Goal: Contribute content

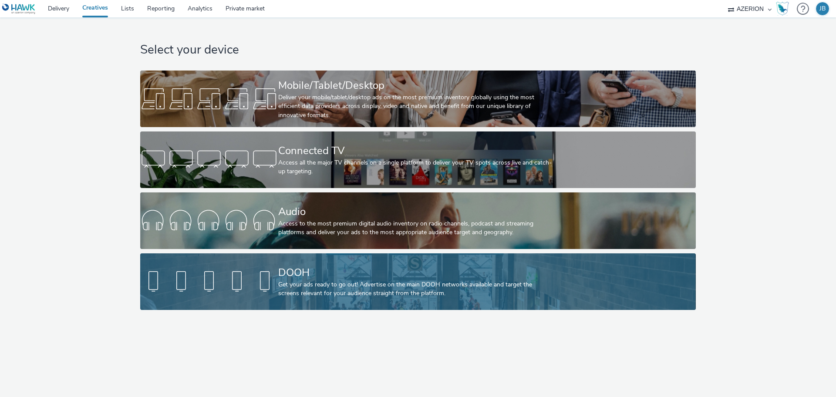
click at [244, 285] on div at bounding box center [209, 282] width 138 height 28
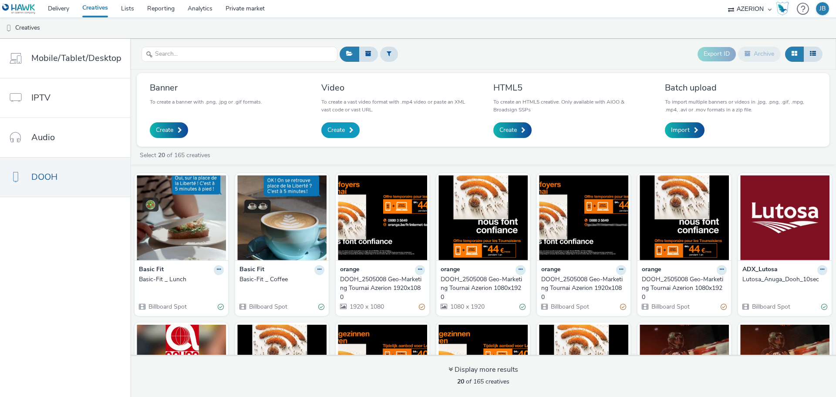
click at [335, 134] on span "Create" at bounding box center [336, 130] width 17 height 9
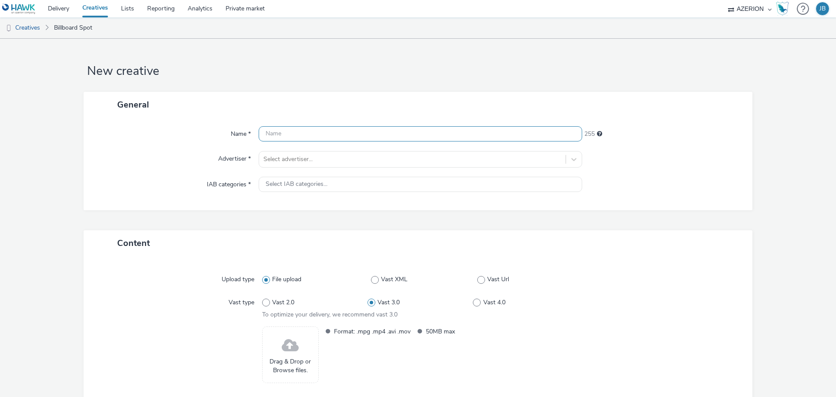
click at [345, 134] on input "text" at bounding box center [421, 133] width 324 height 15
type input "Basic Fit_Afterwork"
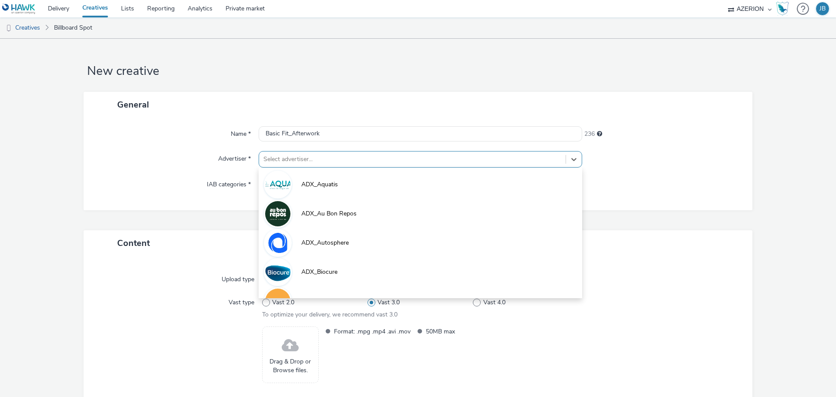
click at [285, 156] on div at bounding box center [413, 159] width 298 height 10
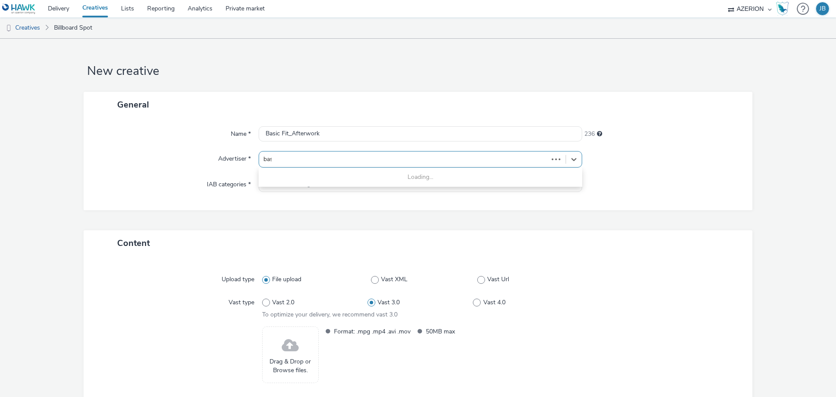
type input "basi"
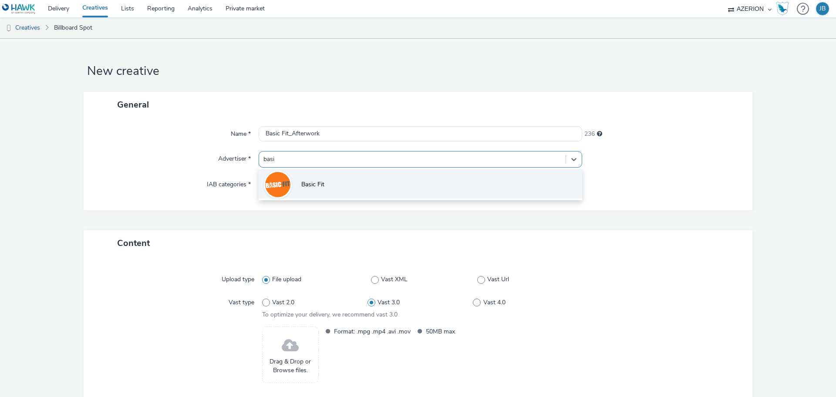
click at [313, 183] on span "Basic Fit" at bounding box center [312, 184] width 23 height 9
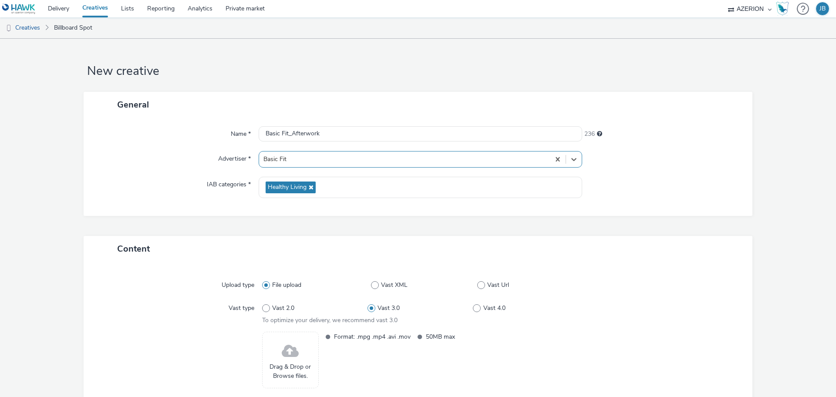
scroll to position [59, 0]
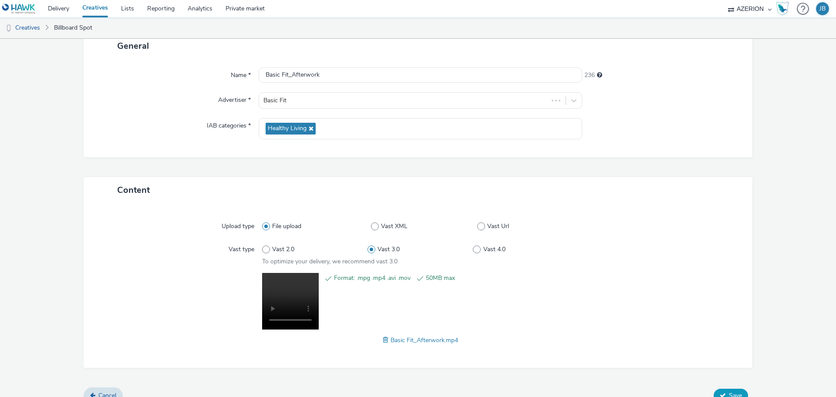
click at [729, 390] on button "Save" at bounding box center [731, 396] width 34 height 14
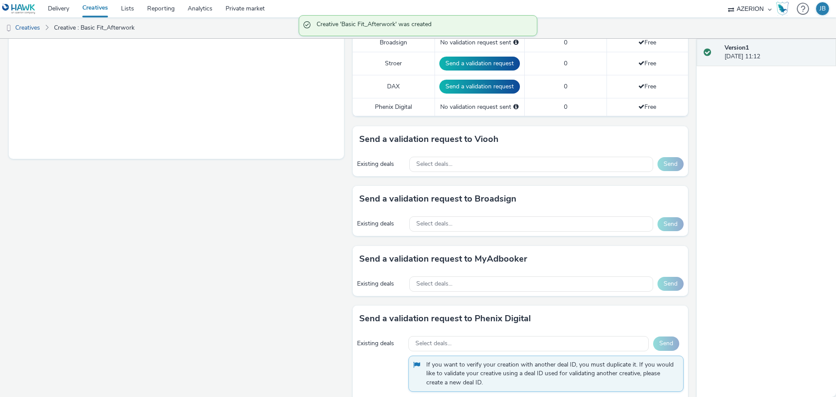
scroll to position [327, 0]
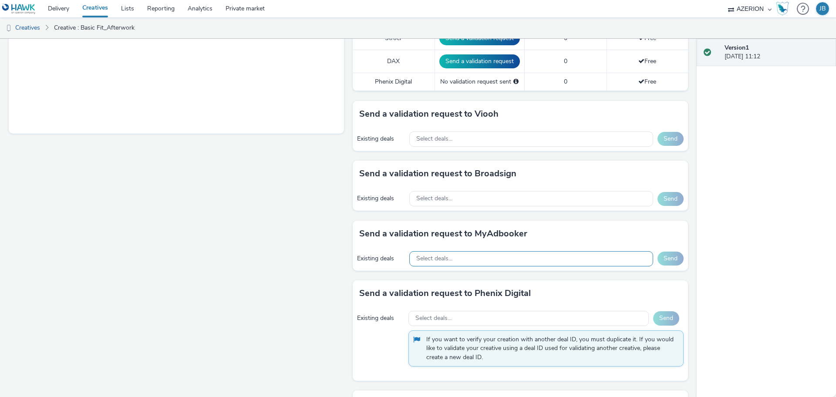
click at [474, 259] on div "Select deals..." at bounding box center [532, 258] width 244 height 15
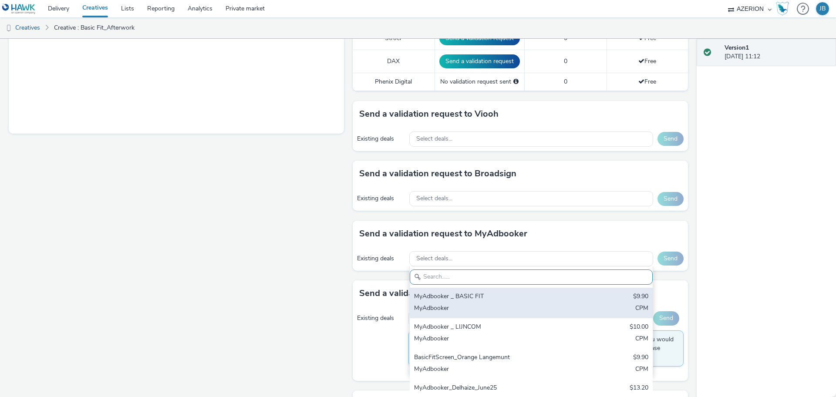
click at [494, 300] on div "MyAdbooker _ BASIC FIT" at bounding box center [491, 297] width 155 height 10
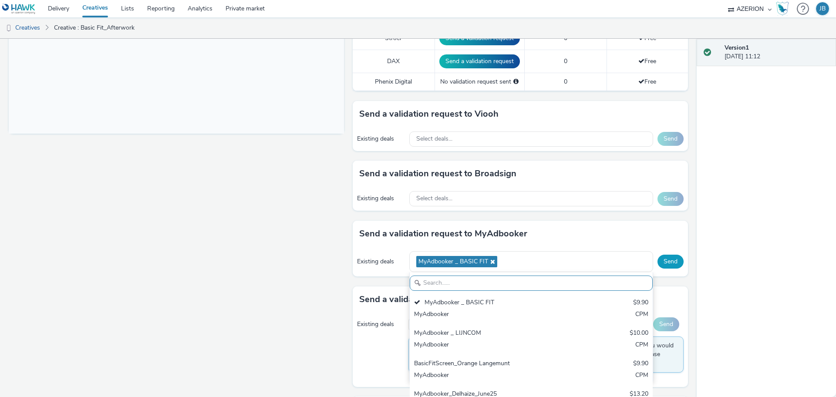
scroll to position [0, 0]
click at [660, 264] on button "Send" at bounding box center [671, 262] width 26 height 14
